Goal: Communication & Community: Answer question/provide support

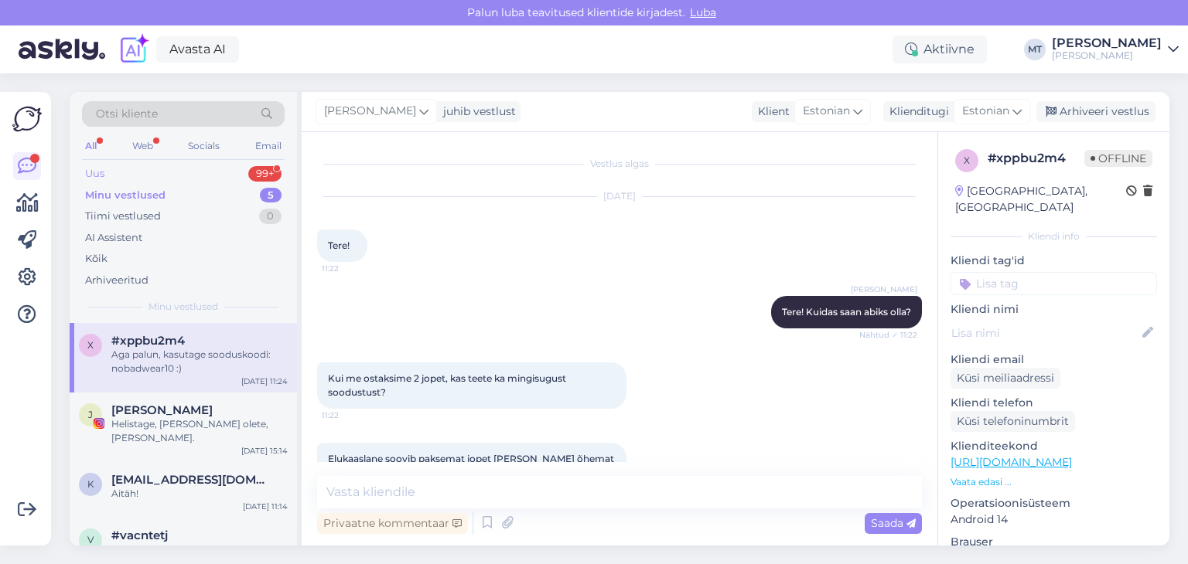
click at [97, 175] on div "Uus" at bounding box center [94, 173] width 19 height 15
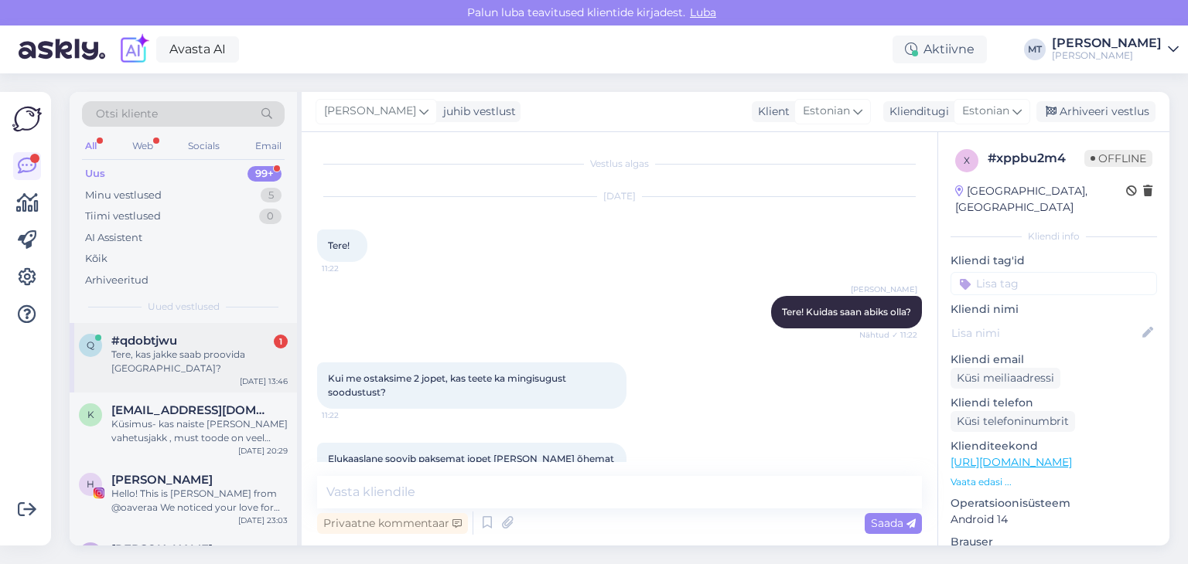
click at [162, 339] on span "#qdobtjwu" at bounding box center [144, 341] width 66 height 14
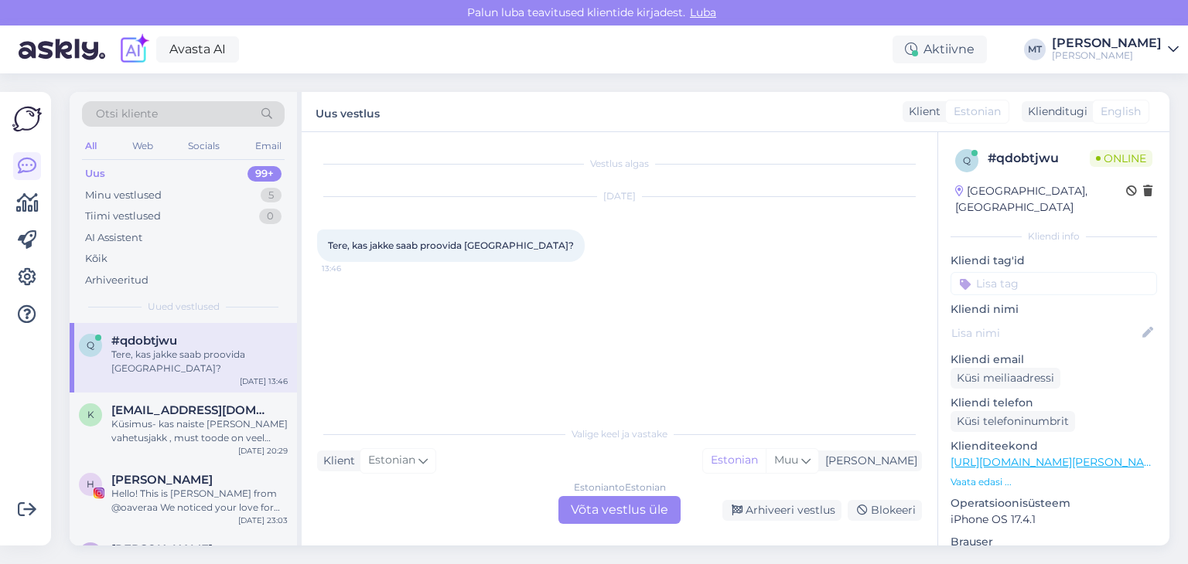
click at [622, 518] on div "Estonian to Estonian Võta vestlus üle" at bounding box center [619, 510] width 122 height 28
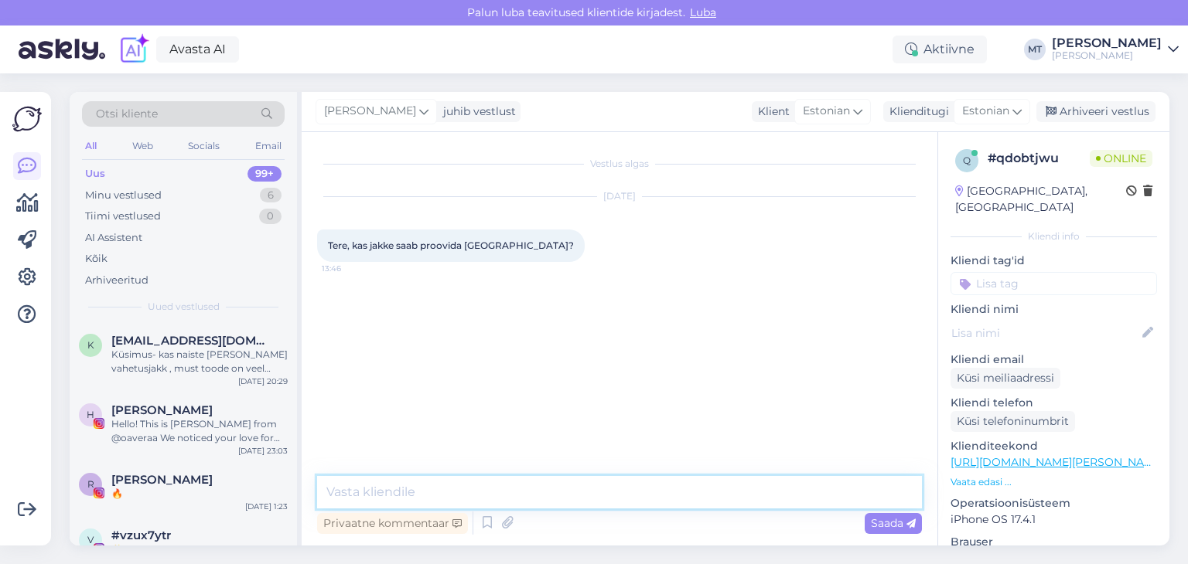
click at [606, 486] on textarea at bounding box center [619, 492] width 605 height 32
type textarea "Tere! Aitäh, et kirjutasite!"
type textarea "M"
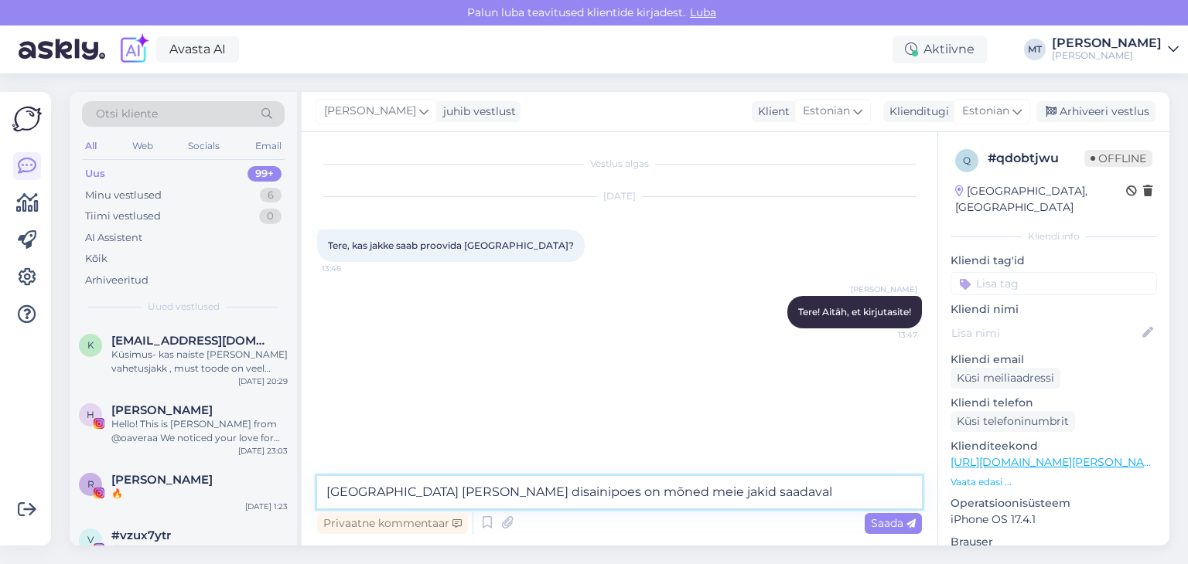
type textarea "[GEOGRAPHIC_DATA] [PERSON_NAME] disainipoes on mõned meie jakid saadaval."
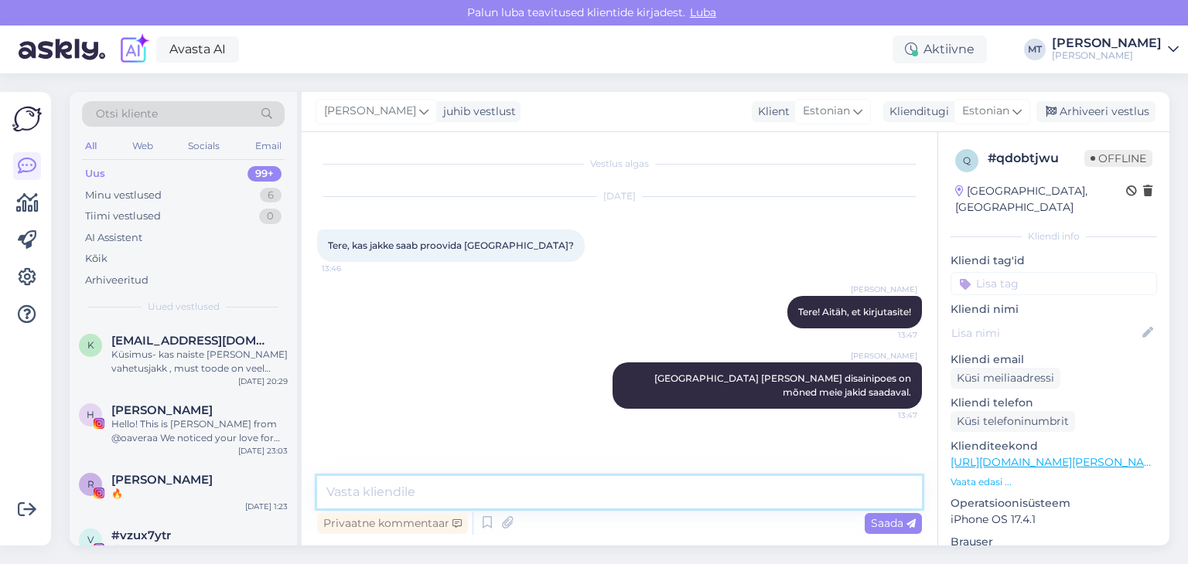
paste textarea "[STREET_ADDRESS]"
type textarea "[STREET_ADDRESS]"
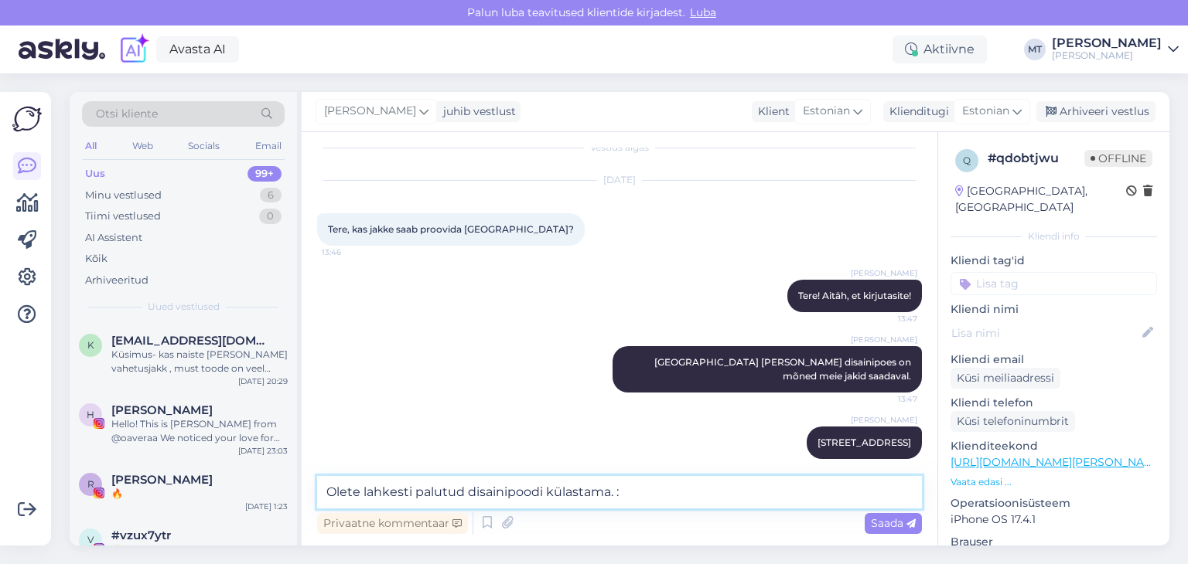
type textarea "Olete lahkesti palutud disainipoodi külastama."
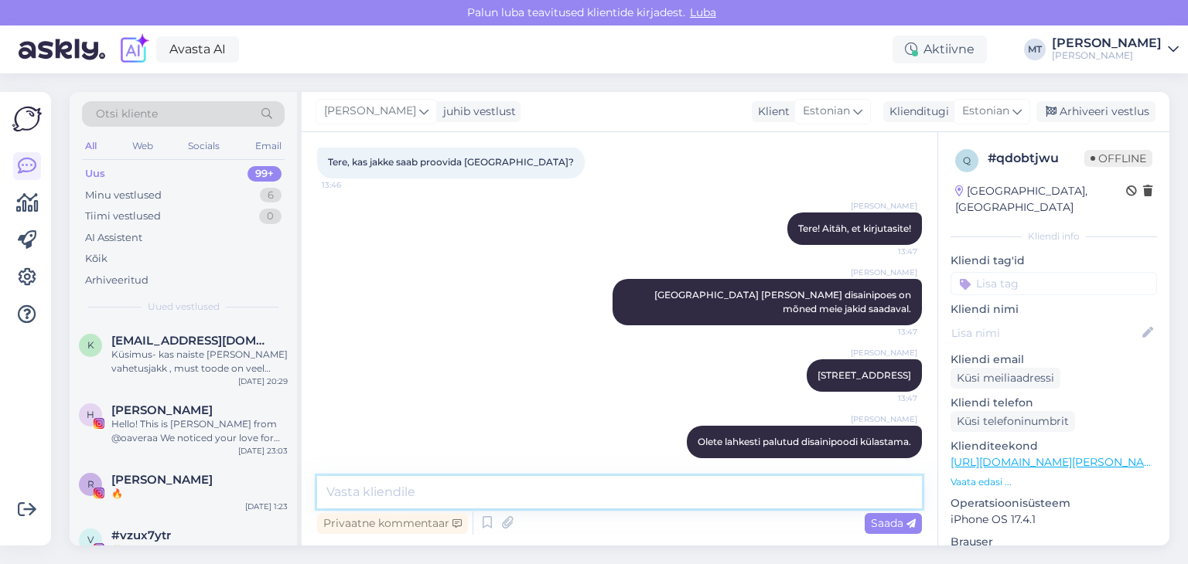
scroll to position [83, 0]
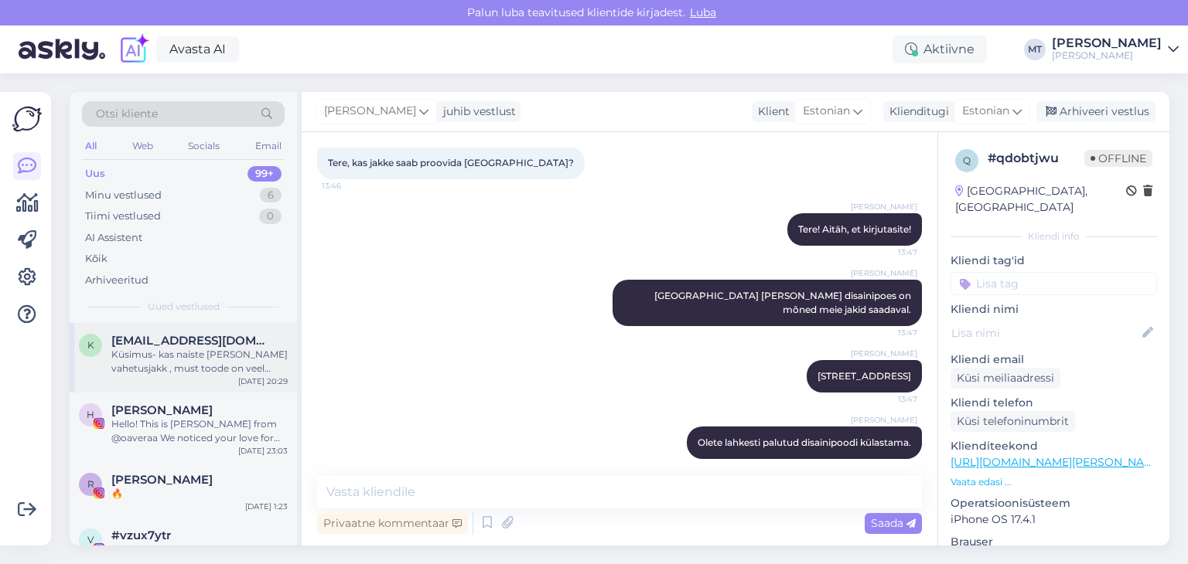
click at [163, 353] on div "Küsimus- kas naiste [PERSON_NAME] vahetusjakk , must toode on veel millalgi lat…" at bounding box center [199, 362] width 176 height 28
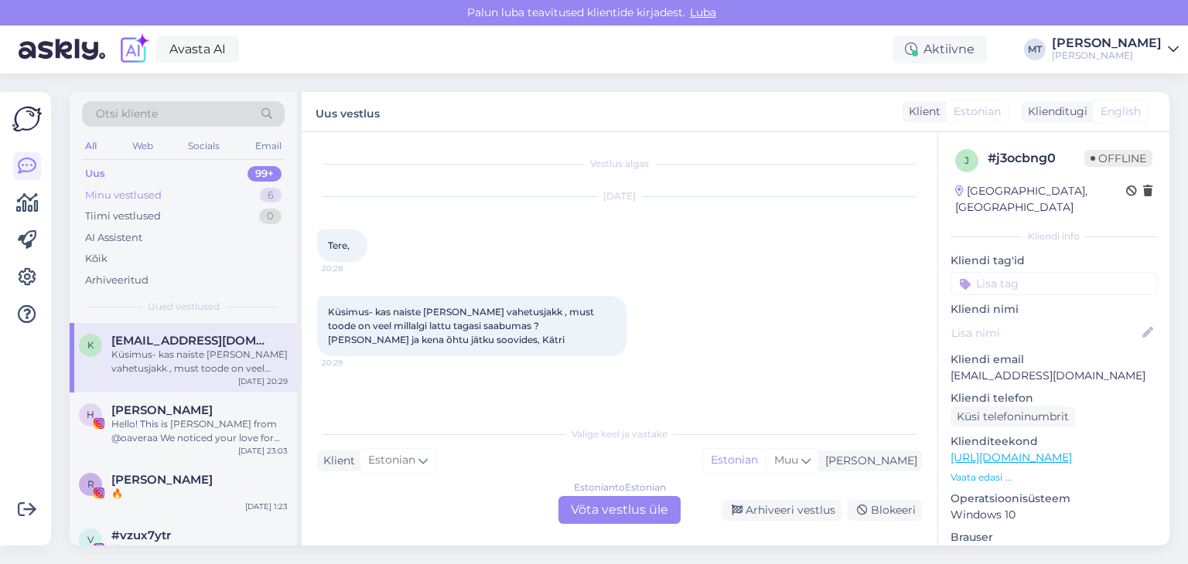
click at [103, 189] on div "Minu vestlused" at bounding box center [123, 195] width 77 height 15
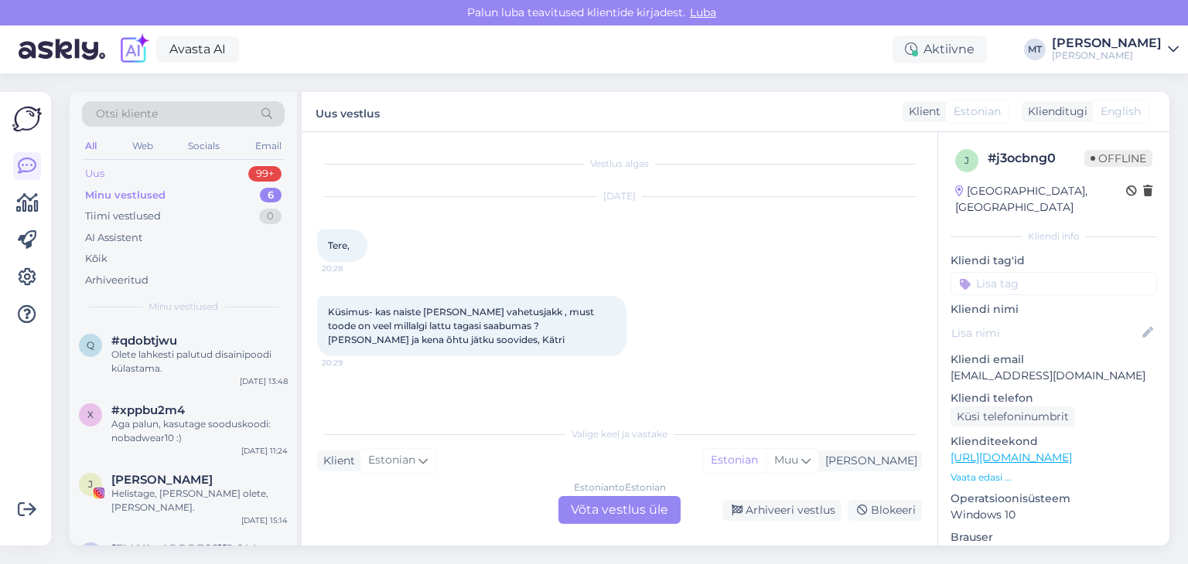
click at [96, 175] on div "Uus" at bounding box center [94, 173] width 19 height 15
